Goal: Submit feedback/report problem

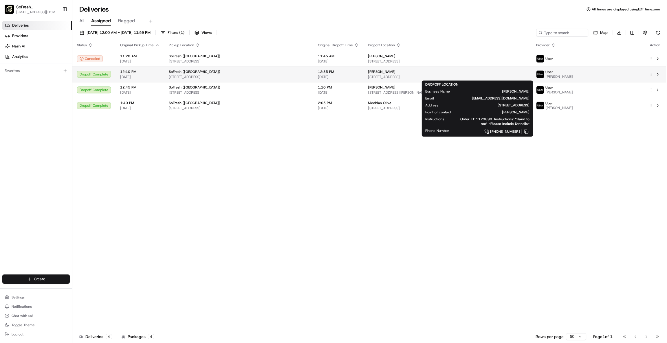
click at [393, 76] on span "[STREET_ADDRESS]" at bounding box center [447, 77] width 159 height 5
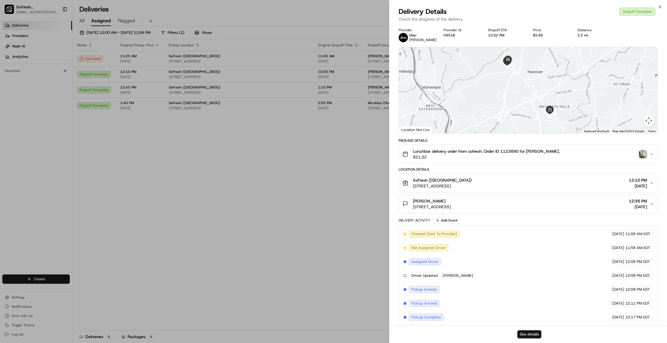
click at [529, 333] on button "See details" at bounding box center [529, 335] width 24 height 8
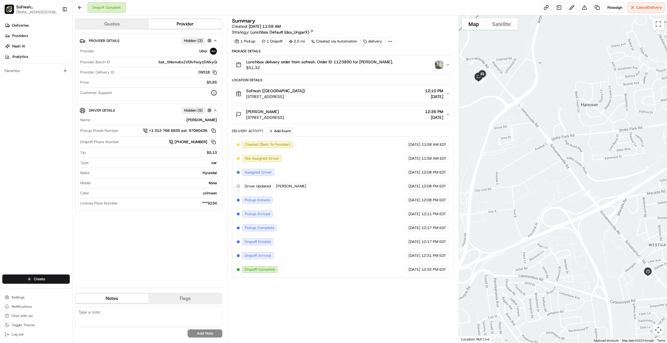
click at [444, 59] on div "Lunchbox delivery order from sofresh. Order ID 1123890 for [PERSON_NAME]. $51.32" at bounding box center [341, 65] width 210 height 12
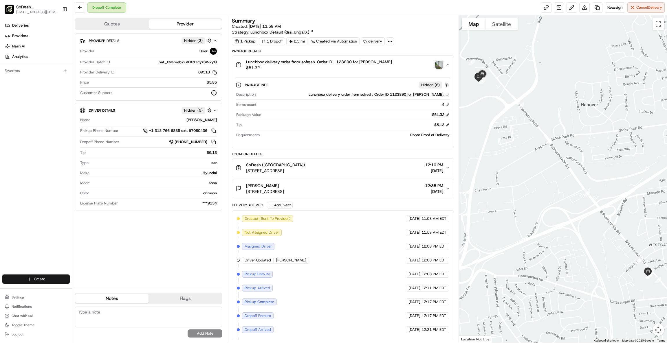
click at [439, 66] on img "button" at bounding box center [439, 65] width 8 height 8
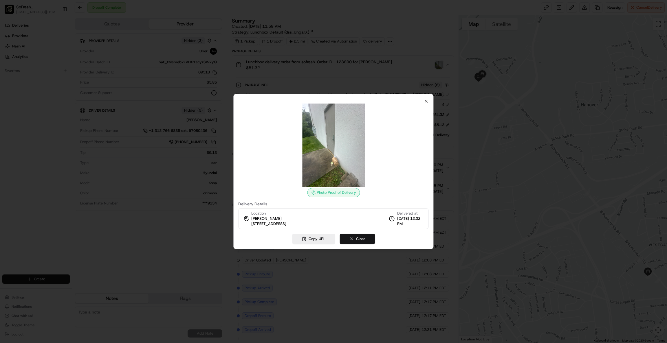
click at [353, 240] on button "Close" at bounding box center [357, 239] width 35 height 10
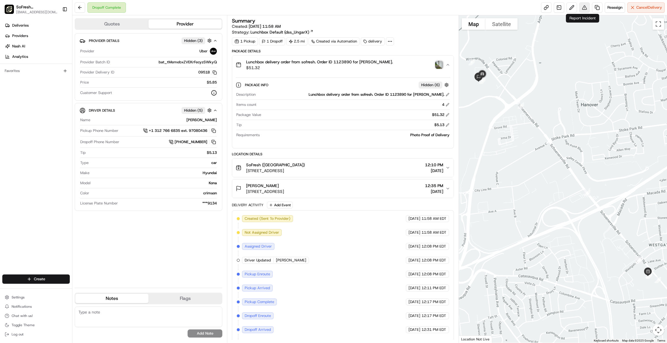
click at [584, 10] on button at bounding box center [584, 7] width 10 height 10
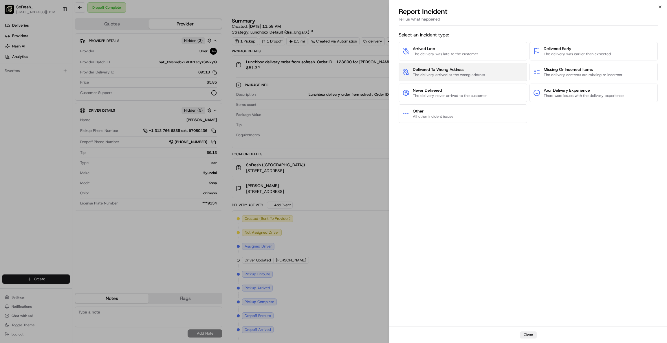
click at [482, 71] on span "Delivered To Wrong Address" at bounding box center [449, 70] width 72 height 6
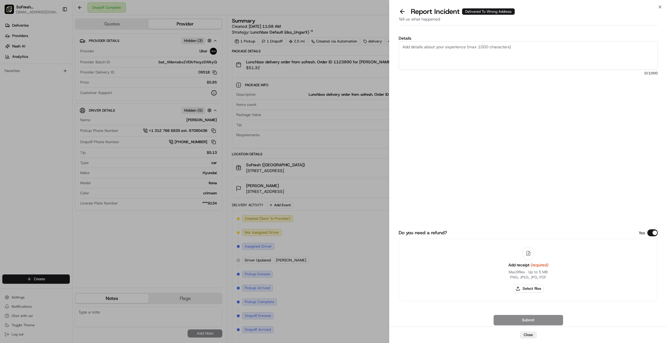
click at [459, 61] on textarea "Details" at bounding box center [528, 55] width 259 height 28
type textarea "T"
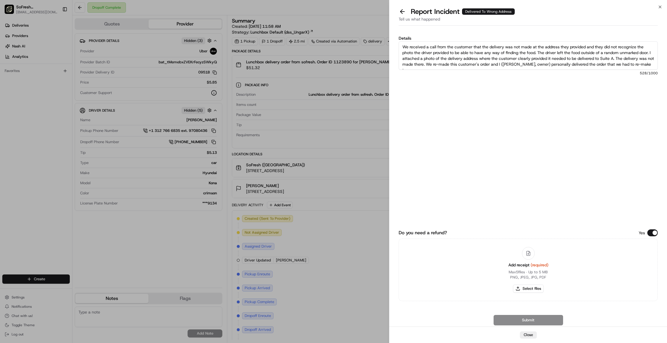
scroll to position [3, 0]
type textarea "We received a call from the customer that the delivery was not made at the addr…"
click at [531, 289] on button "Select files" at bounding box center [528, 289] width 31 height 8
type input "C:\fakepath\Suite A.png"
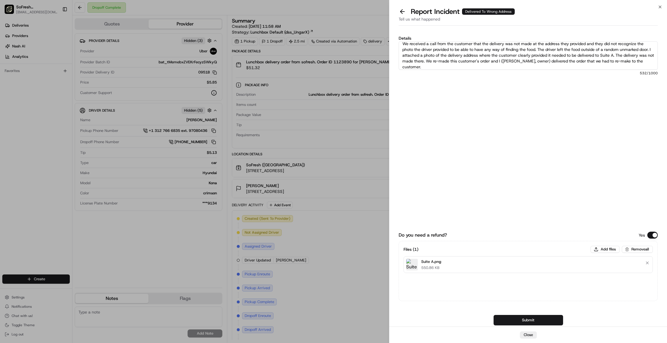
click at [440, 58] on textarea "We received a call from the customer that the delivery was not made at the addr…" at bounding box center [528, 55] width 259 height 28
click at [440, 51] on textarea "We received a call from the customer that the delivery was not made at the addr…" at bounding box center [528, 55] width 259 height 28
